Goal: Information Seeking & Learning: Learn about a topic

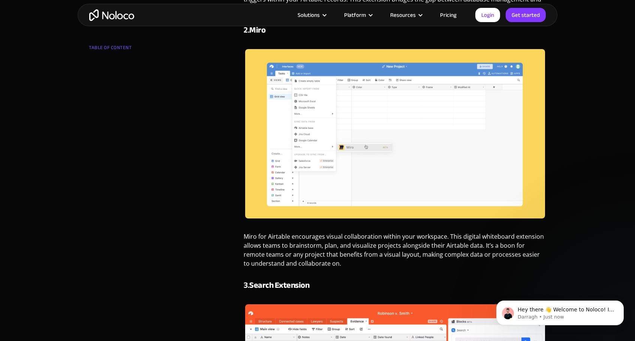
scroll to position [675, 0]
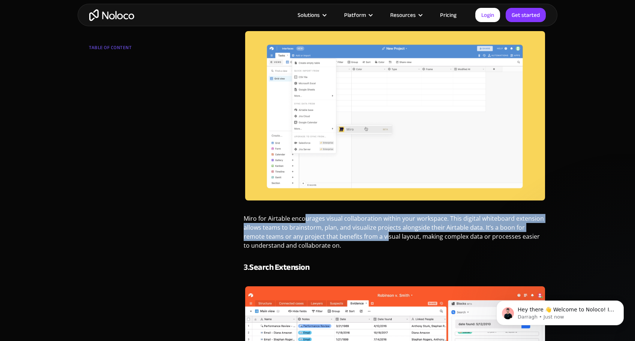
drag, startPoint x: 304, startPoint y: 219, endPoint x: 365, endPoint y: 236, distance: 63.6
click at [365, 236] on p "Miro for Airtable encourages visual collaboration within your workspace. This d…" at bounding box center [395, 235] width 302 height 42
click at [343, 241] on p "Miro for Airtable encourages visual collaboration within your workspace. This d…" at bounding box center [395, 235] width 302 height 42
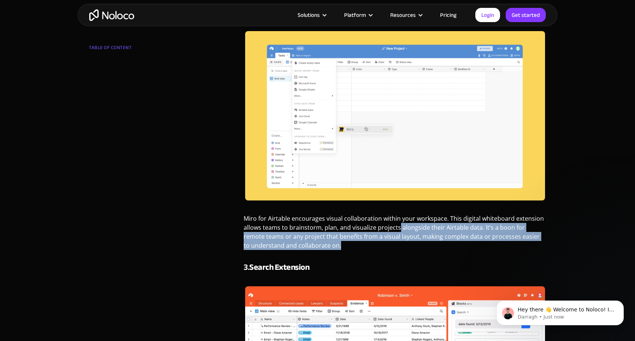
drag, startPoint x: 398, startPoint y: 227, endPoint x: 412, endPoint y: 242, distance: 21.5
click at [412, 242] on p "Miro for Airtable encourages visual collaboration within your workspace. This d…" at bounding box center [395, 235] width 302 height 42
click at [460, 250] on p "Miro for Airtable encourages visual collaboration within your workspace. This d…" at bounding box center [395, 235] width 302 height 42
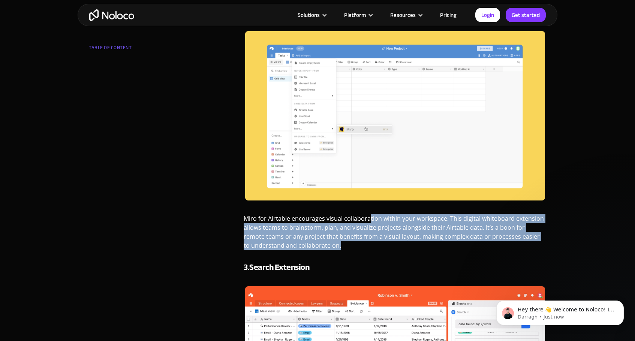
drag, startPoint x: 368, startPoint y: 220, endPoint x: 455, endPoint y: 244, distance: 89.6
click at [455, 244] on p "Miro for Airtable encourages visual collaboration within your workspace. This d…" at bounding box center [395, 235] width 302 height 42
click at [303, 230] on p "Miro for Airtable encourages visual collaboration within your workspace. This d…" at bounding box center [395, 235] width 302 height 42
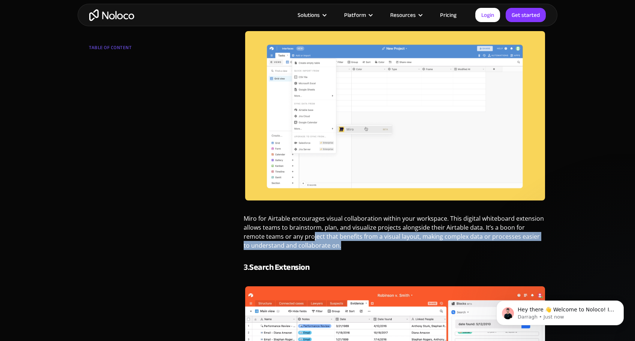
drag, startPoint x: 292, startPoint y: 236, endPoint x: 355, endPoint y: 251, distance: 65.2
click at [355, 251] on p "Miro for Airtable encourages visual collaboration within your workspace. This d…" at bounding box center [395, 235] width 302 height 42
click at [357, 251] on p "Miro for Airtable encourages visual collaboration within your workspace. This d…" at bounding box center [395, 235] width 302 height 42
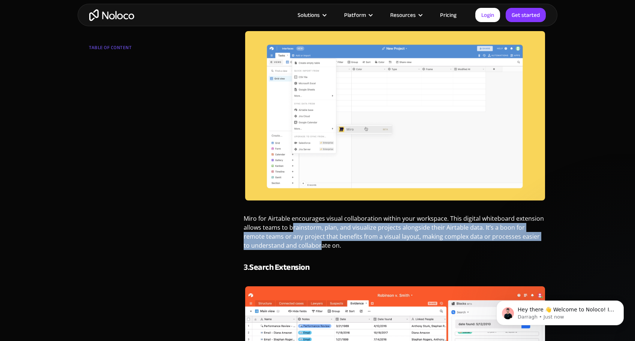
drag, startPoint x: 313, startPoint y: 245, endPoint x: 290, endPoint y: 232, distance: 26.4
click at [292, 232] on p "Miro for Airtable encourages visual collaboration within your workspace. This d…" at bounding box center [395, 235] width 302 height 42
click at [277, 235] on p "Miro for Airtable encourages visual collaboration within your workspace. This d…" at bounding box center [395, 235] width 302 height 42
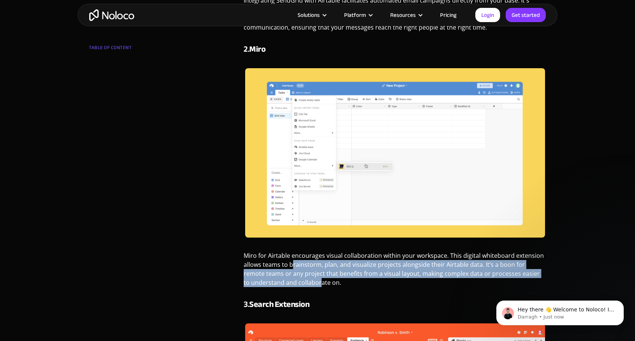
scroll to position [637, 0]
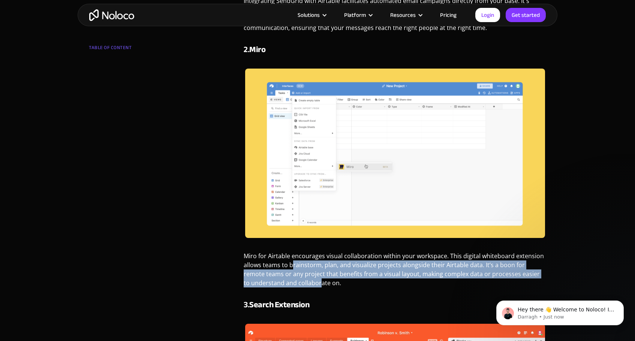
click at [348, 267] on p "Miro for Airtable encourages visual collaboration within your workspace. This d…" at bounding box center [395, 272] width 302 height 42
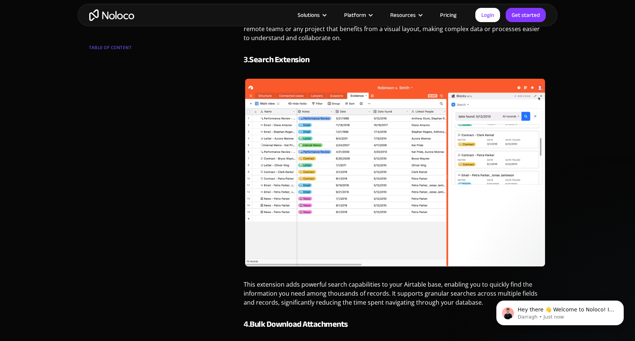
scroll to position [899, 0]
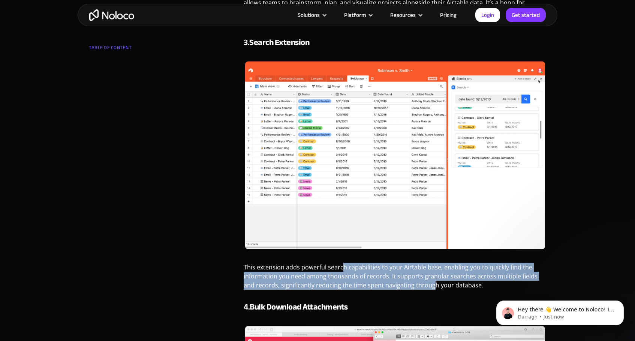
drag, startPoint x: 342, startPoint y: 266, endPoint x: 422, endPoint y: 285, distance: 82.1
click at [422, 285] on p "This extension adds powerful search capabilities to your Airtable base, enablin…" at bounding box center [395, 279] width 302 height 33
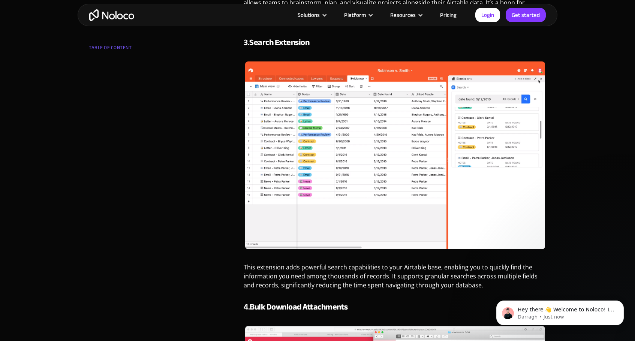
click at [445, 288] on p "This extension adds powerful search capabilities to your Airtable base, enablin…" at bounding box center [395, 279] width 302 height 33
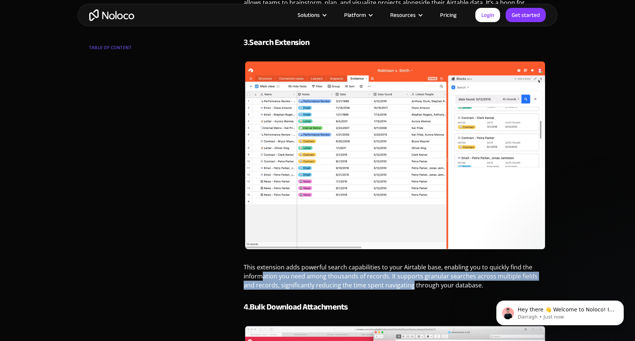
drag, startPoint x: 291, startPoint y: 276, endPoint x: 407, endPoint y: 289, distance: 116.8
click at [404, 288] on p "This extension adds powerful search capabilities to your Airtable base, enablin…" at bounding box center [395, 279] width 302 height 33
click at [388, 283] on p "This extension adds powerful search capabilities to your Airtable base, enablin…" at bounding box center [395, 279] width 302 height 33
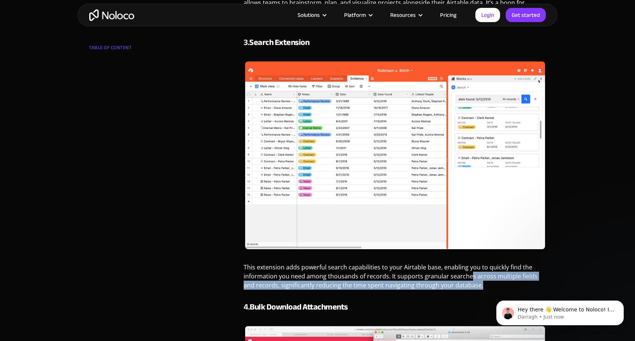
drag, startPoint x: 470, startPoint y: 281, endPoint x: 481, endPoint y: 291, distance: 14.9
click at [481, 291] on p "This extension adds powerful search capabilities to your Airtable base, enablin…" at bounding box center [395, 279] width 302 height 33
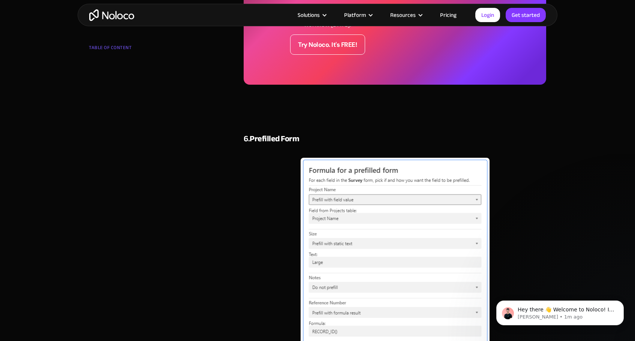
click at [223, 197] on div "TABLE OF CONTENT Introduction 1. SendGrid 2. Miro 3. Search Extension 4. Bulk D…" at bounding box center [317, 39] width 465 height 3390
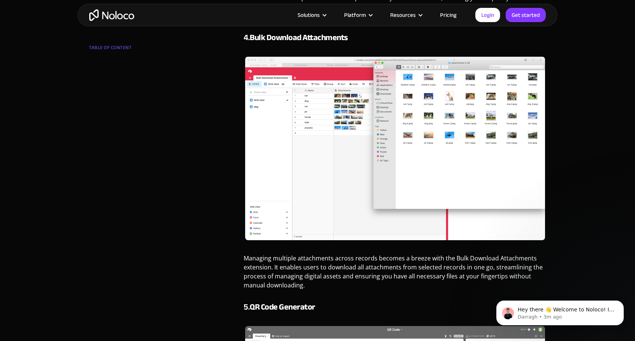
scroll to position [1049, 0]
